Goal: Task Accomplishment & Management: Manage account settings

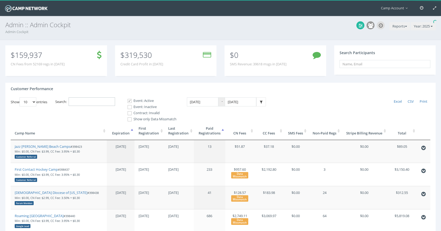
click at [105, 102] on input "Search:" at bounding box center [92, 101] width 46 height 9
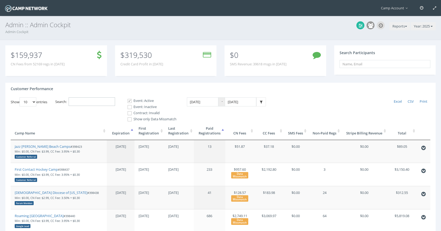
paste input "[EMAIL_ADDRESS][DOMAIN_NAME]"
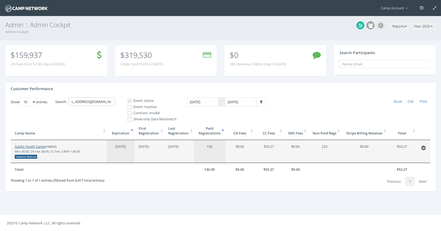
type input "[EMAIL_ADDRESS][DOMAIN_NAME]"
click at [38, 145] on link "Scioto Youth Camp" at bounding box center [30, 146] width 30 height 5
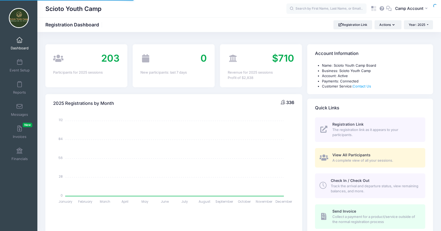
select select
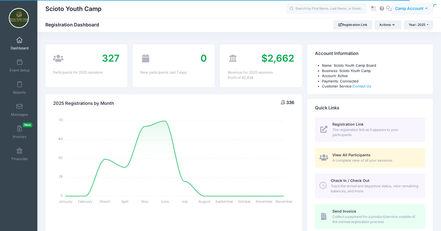
click at [402, 11] on span "Camp Account" at bounding box center [409, 9] width 28 height 6
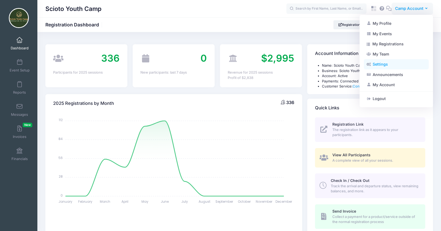
click at [392, 64] on link "Settings" at bounding box center [396, 64] width 65 height 10
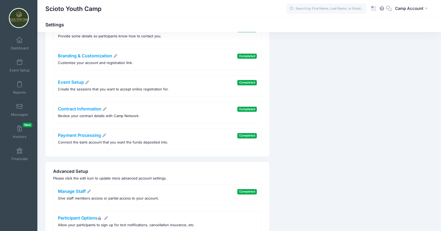
scroll to position [45, 0]
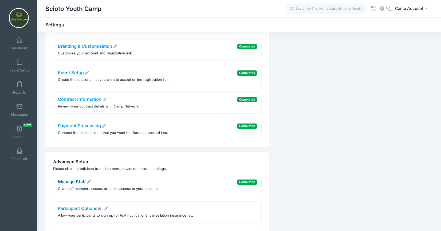
click at [73, 182] on link "Manage Staff" at bounding box center [74, 181] width 33 height 5
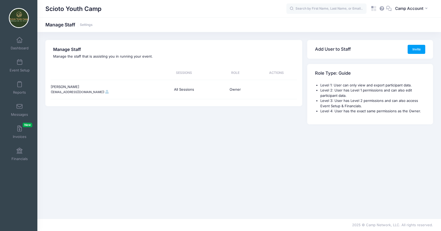
click at [105, 92] on span at bounding box center [106, 91] width 3 height 3
